Goal: Communication & Community: Answer question/provide support

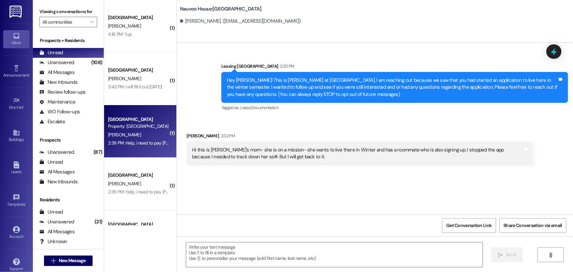
click at [142, 121] on div "[GEOGRAPHIC_DATA]" at bounding box center [138, 119] width 61 height 7
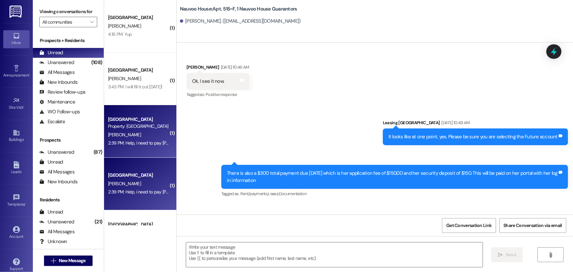
scroll to position [949, 0]
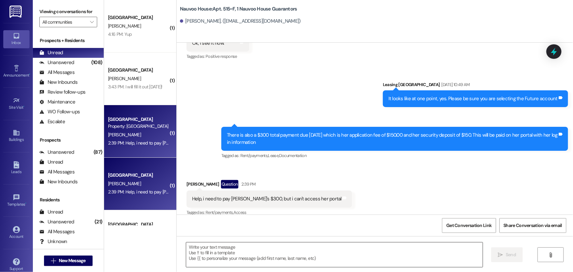
click at [206, 246] on textarea at bounding box center [334, 254] width 296 height 25
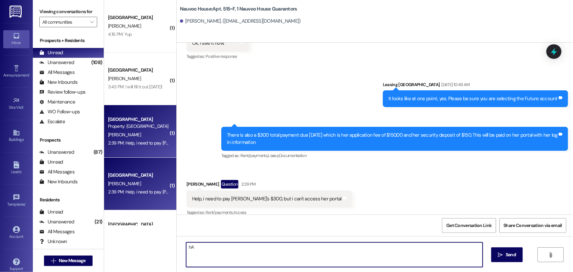
type textarea "h"
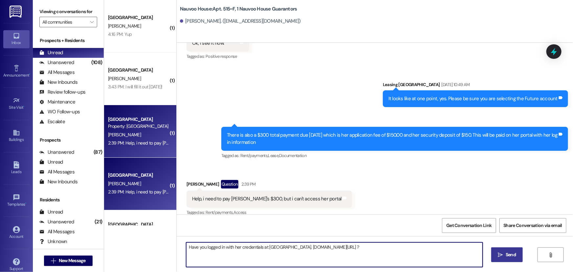
type textarea "Have you logged in with her credentials at [GEOGRAPHIC_DATA]. [DOMAIN_NAME][URL…"
click at [503, 248] on button " Send" at bounding box center [507, 254] width 32 height 15
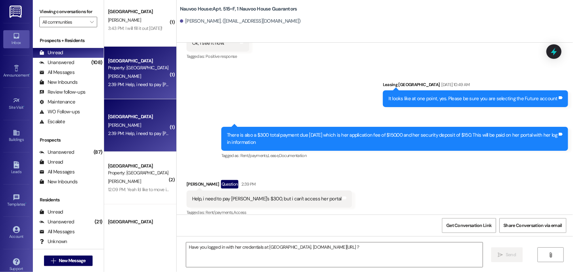
scroll to position [59, 0]
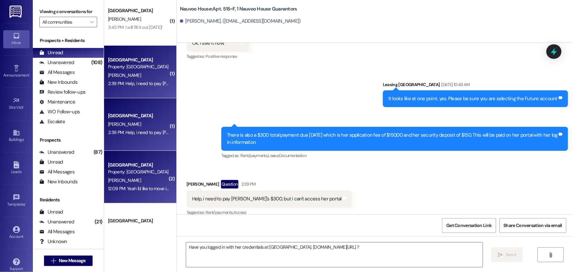
click at [145, 172] on div "Property: [GEOGRAPHIC_DATA]" at bounding box center [138, 171] width 61 height 7
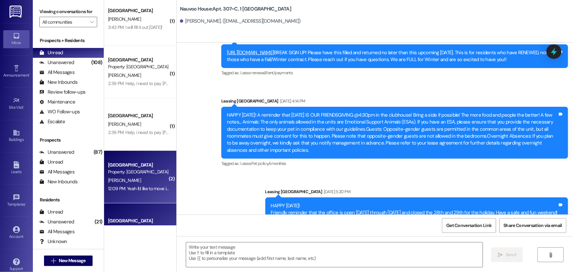
scroll to position [4721, 0]
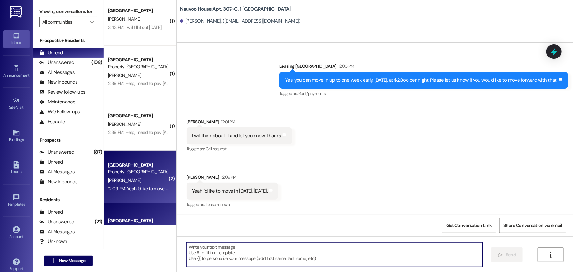
click at [206, 246] on textarea at bounding box center [334, 254] width 296 height 25
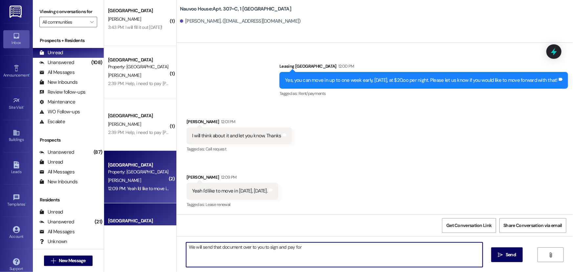
type textarea "We will send that document over to you to sign and pay for!"
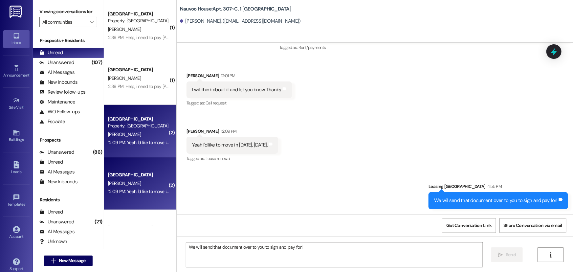
scroll to position [142, 0]
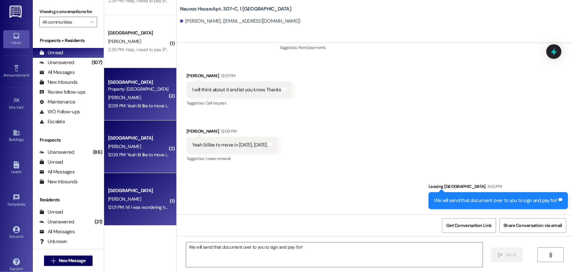
click at [127, 208] on div "12:01 PM: hi! i was wondering how i could be put on a monthly payment plan for …" at bounding box center [187, 207] width 159 height 6
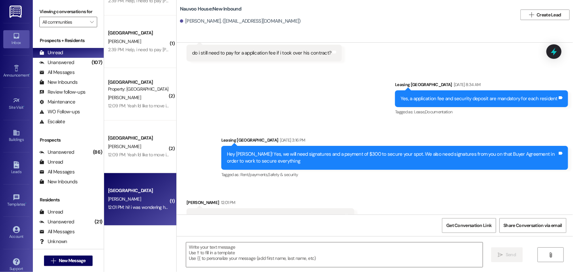
scroll to position [551, 0]
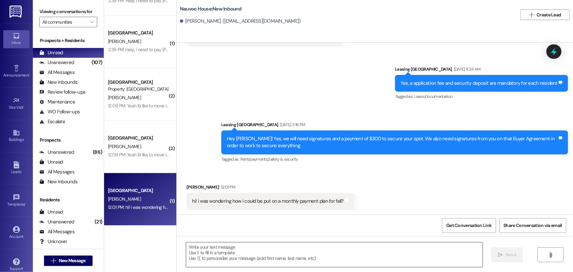
click at [223, 249] on textarea at bounding box center [334, 254] width 296 height 25
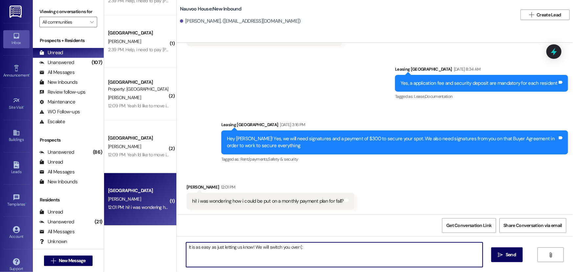
click at [249, 246] on textarea "It is as easy as just letting us know! We will switch you over (:" at bounding box center [334, 254] width 296 height 25
type textarea "It is as easy as just letting us know and paying the $50 installment fee! We wi…"
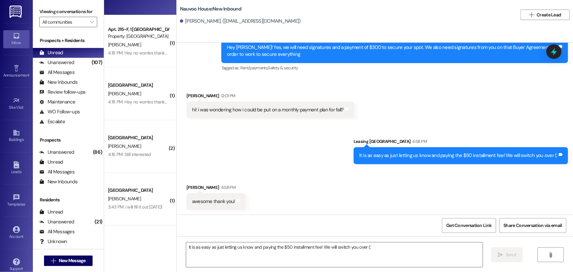
scroll to position [37, 0]
